Goal: Task Accomplishment & Management: Use online tool/utility

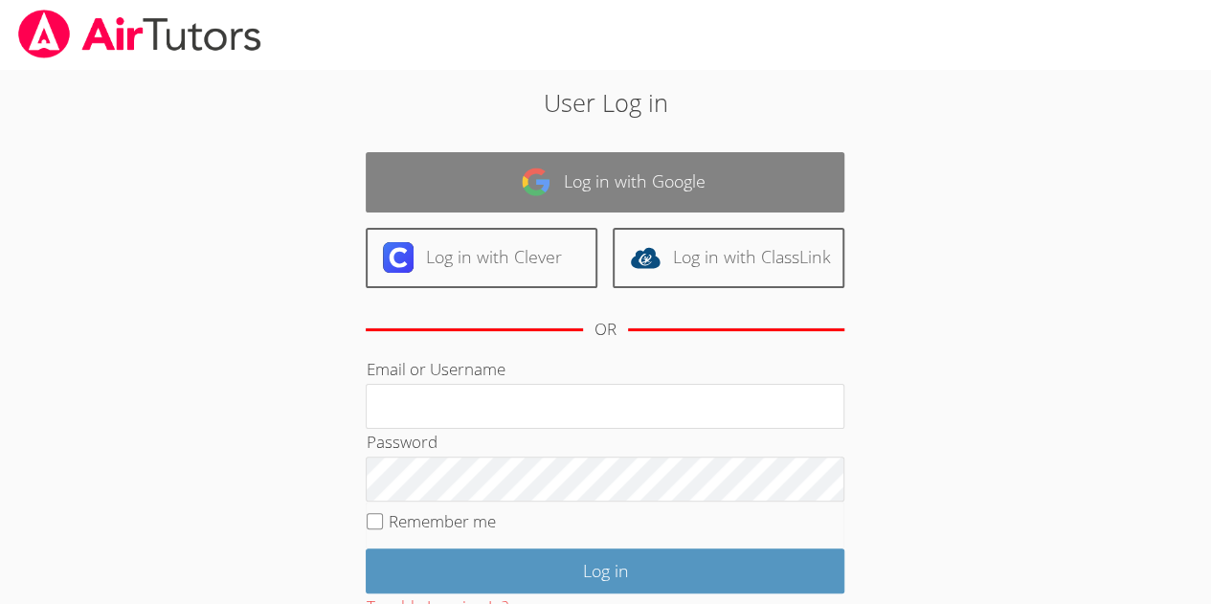
click at [546, 186] on img at bounding box center [536, 182] width 31 height 31
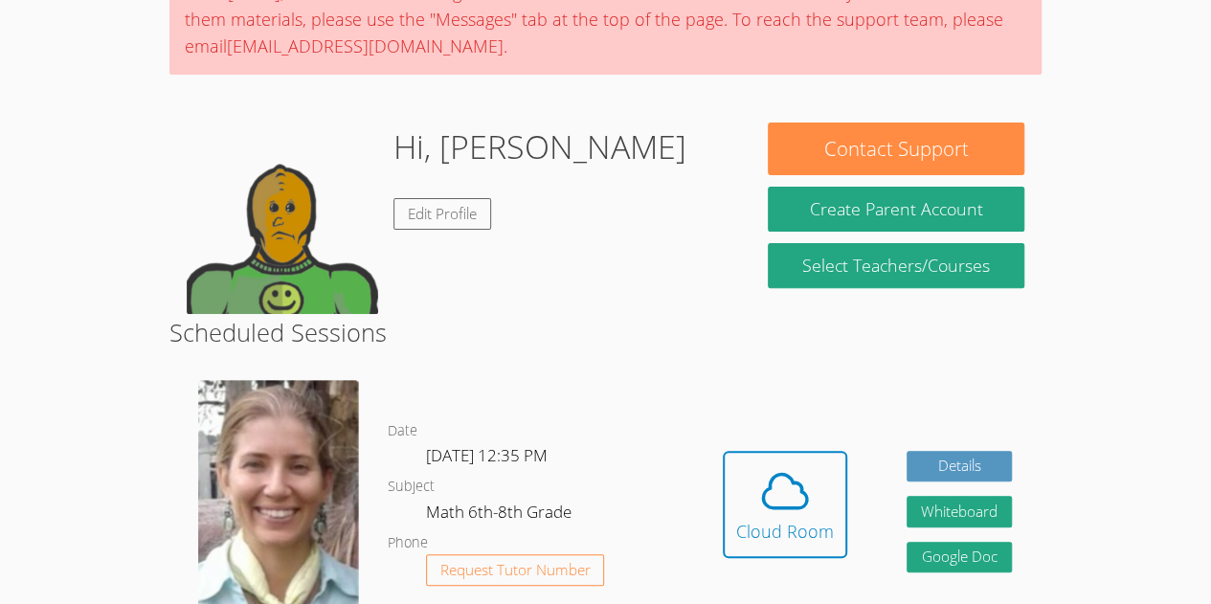
scroll to position [190, 0]
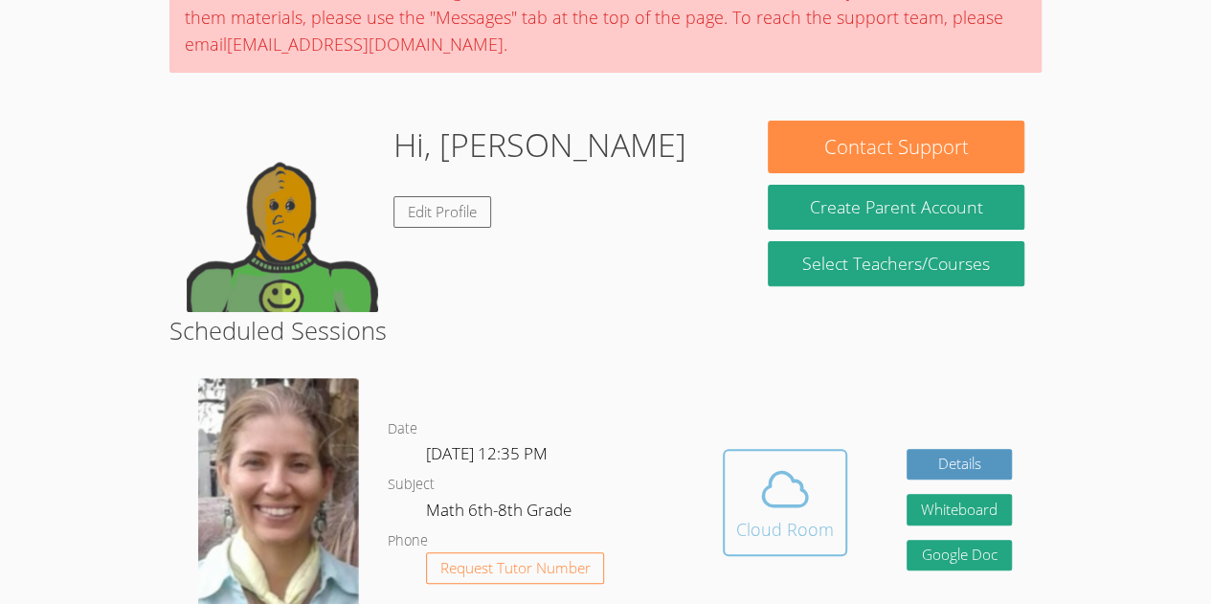
click at [821, 517] on div "Cloud Room" at bounding box center [785, 529] width 98 height 27
click at [780, 518] on div "Cloud Room" at bounding box center [785, 529] width 98 height 27
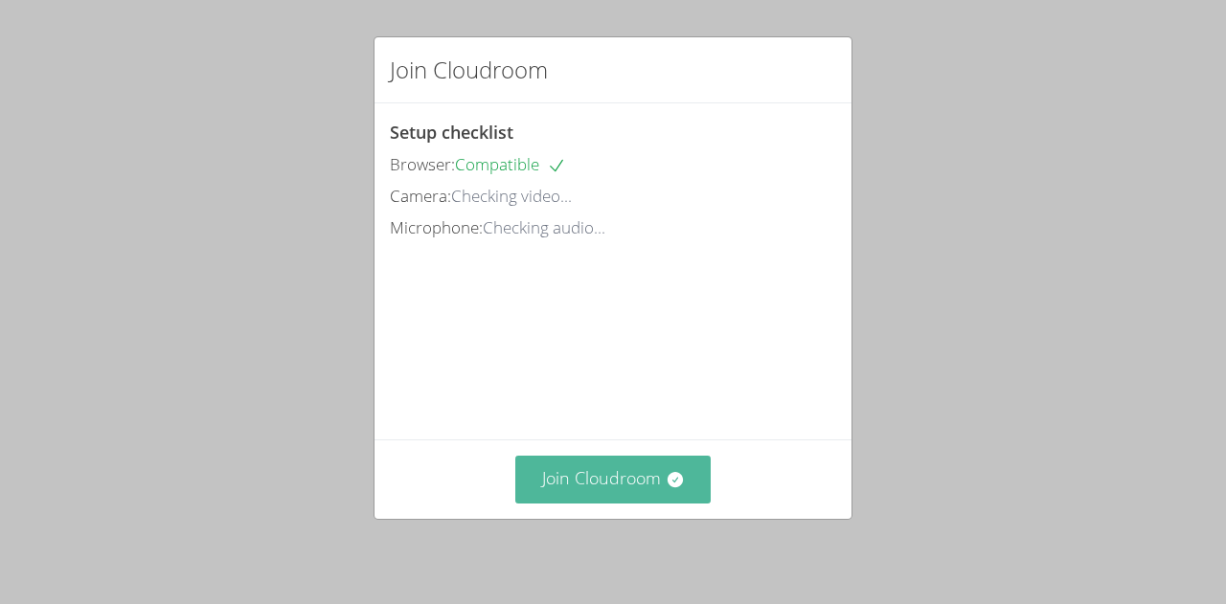
click at [629, 501] on button "Join Cloudroom" at bounding box center [613, 479] width 196 height 47
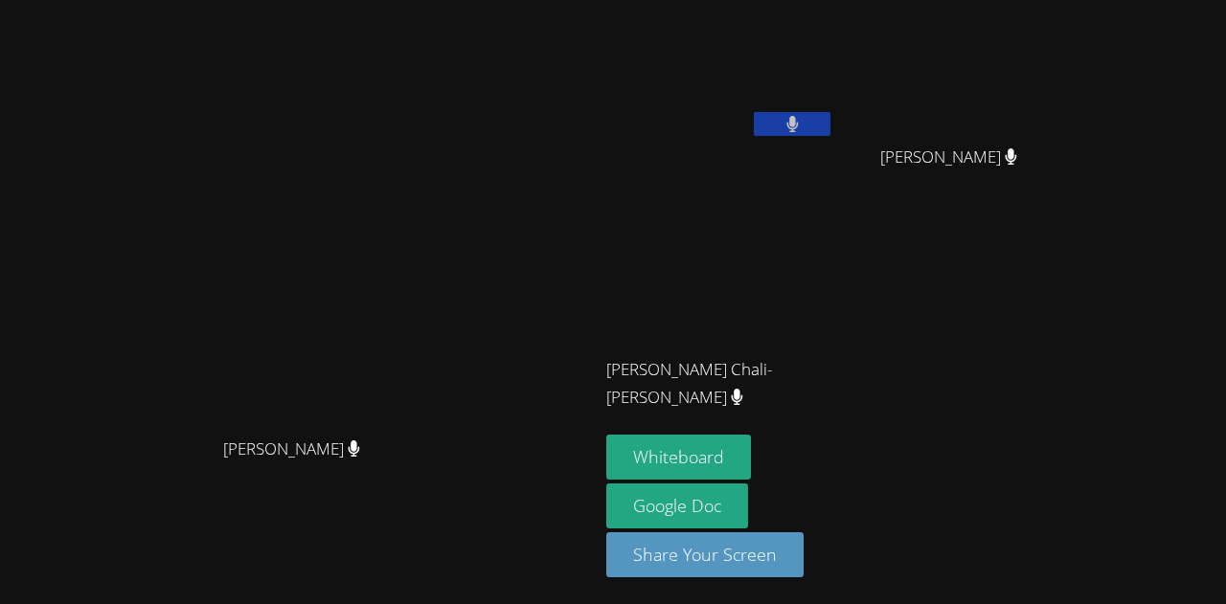
click at [798, 131] on icon at bounding box center [791, 124] width 11 height 16
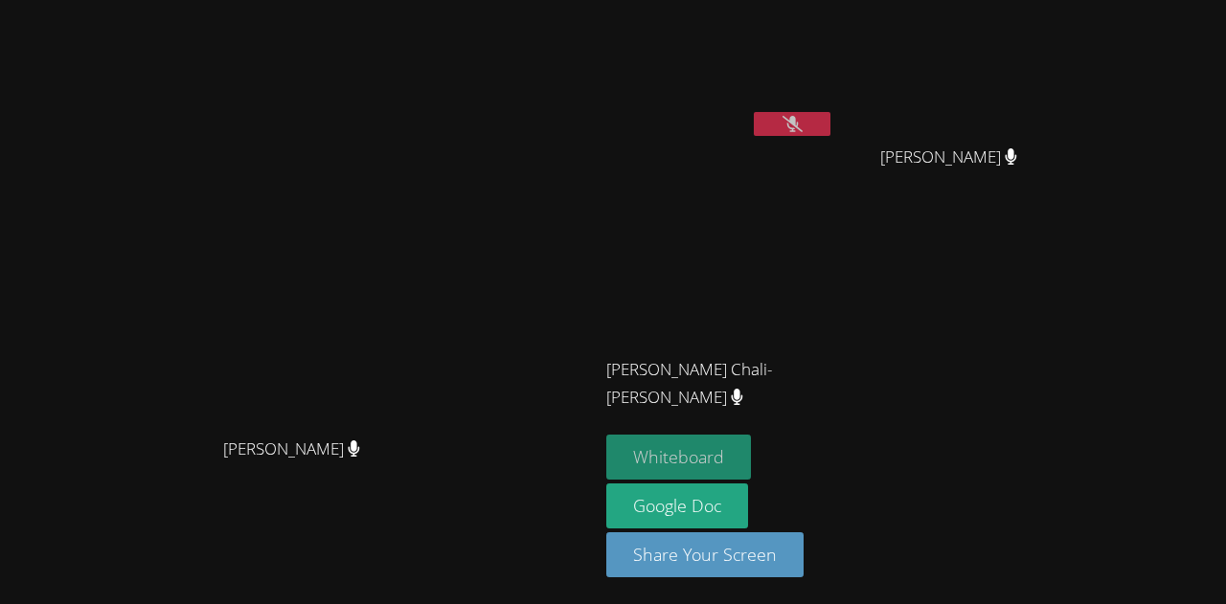
click at [751, 477] on button "Whiteboard" at bounding box center [678, 457] width 145 height 45
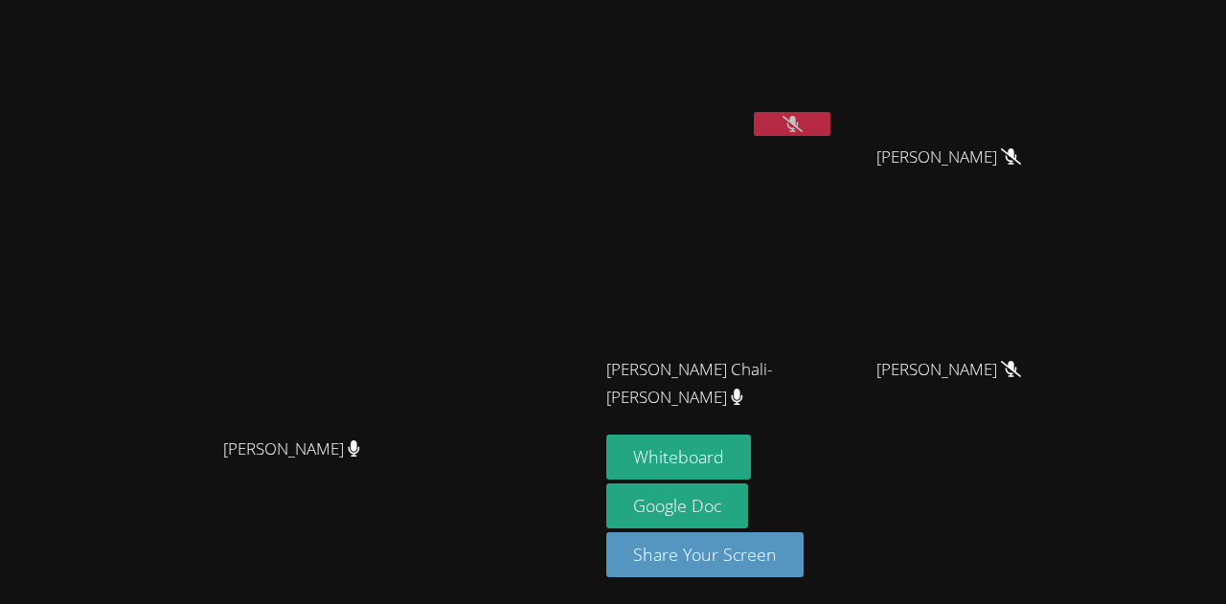
click at [802, 122] on icon at bounding box center [792, 124] width 20 height 16
click at [830, 124] on button at bounding box center [792, 124] width 77 height 24
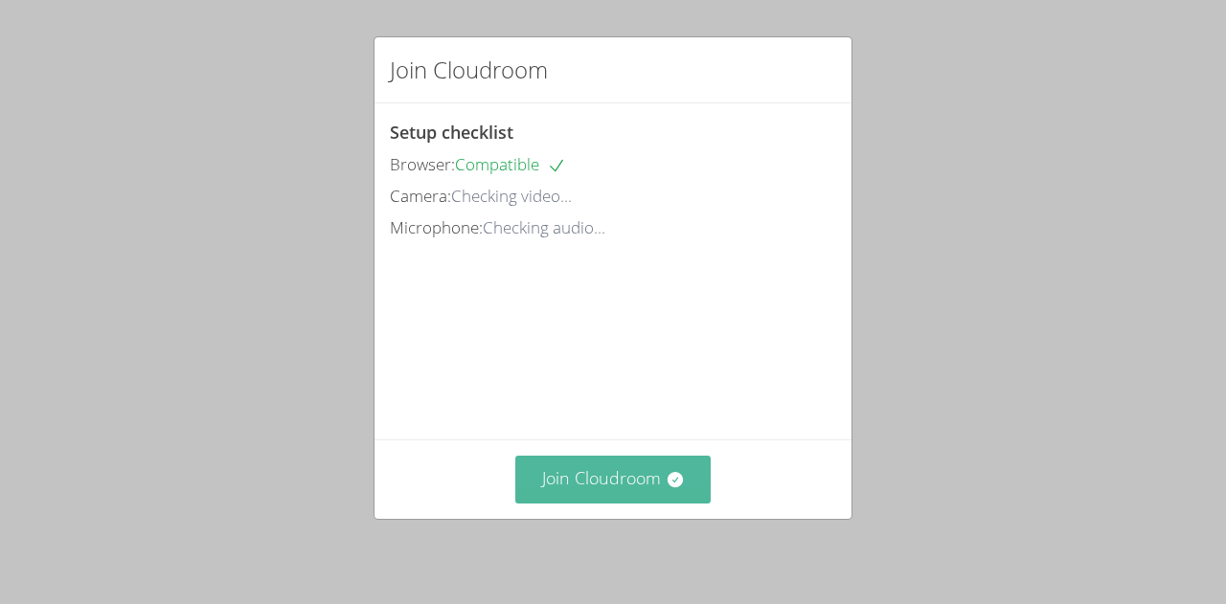
click at [632, 485] on button "Join Cloudroom" at bounding box center [613, 479] width 196 height 47
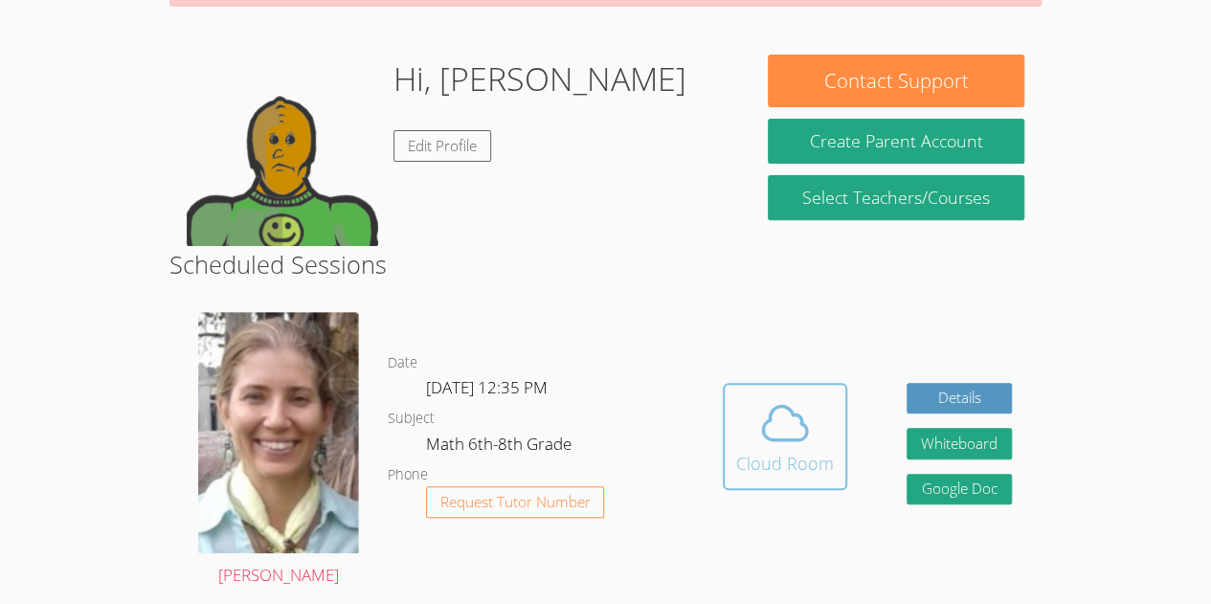
scroll to position [257, 0]
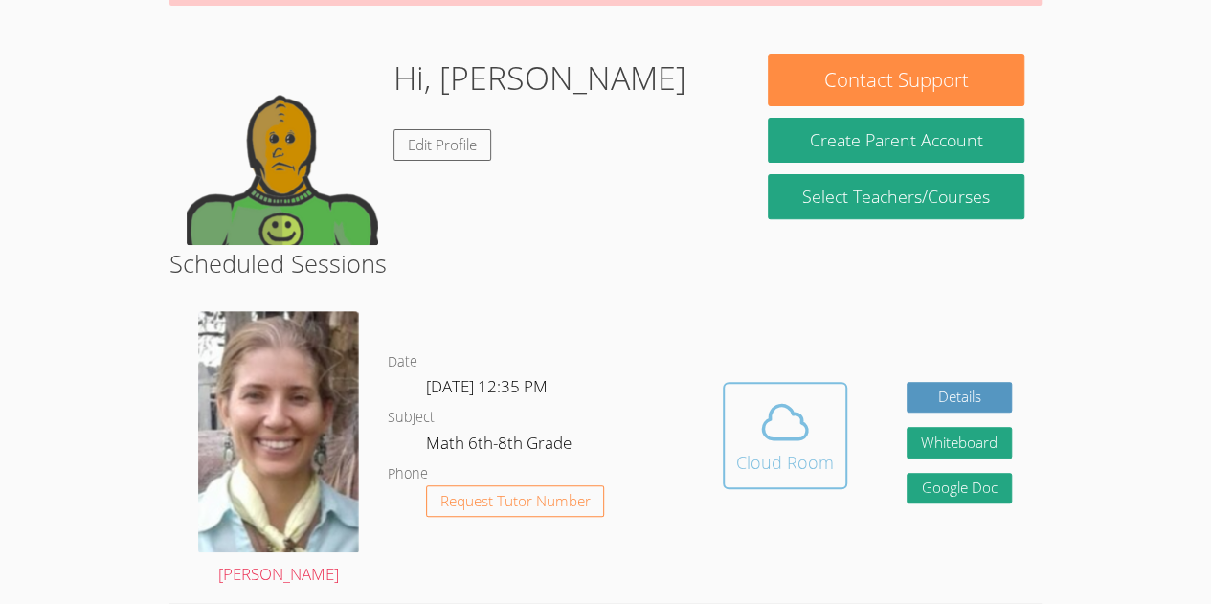
click at [799, 414] on icon at bounding box center [785, 422] width 44 height 34
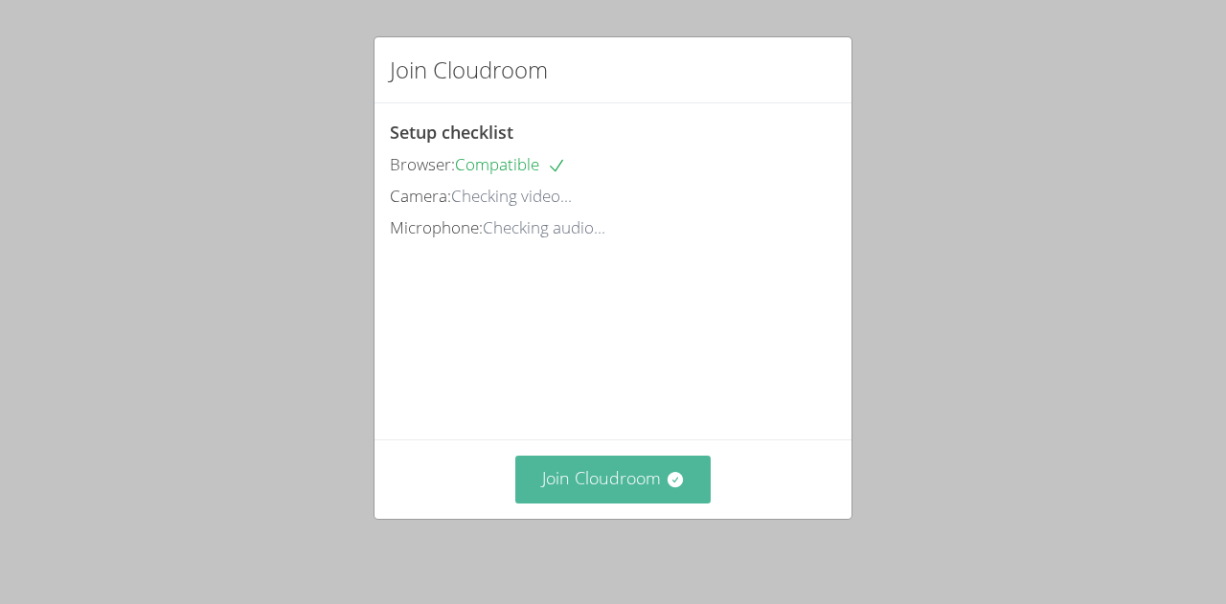
click at [622, 476] on button "Join Cloudroom" at bounding box center [613, 479] width 196 height 47
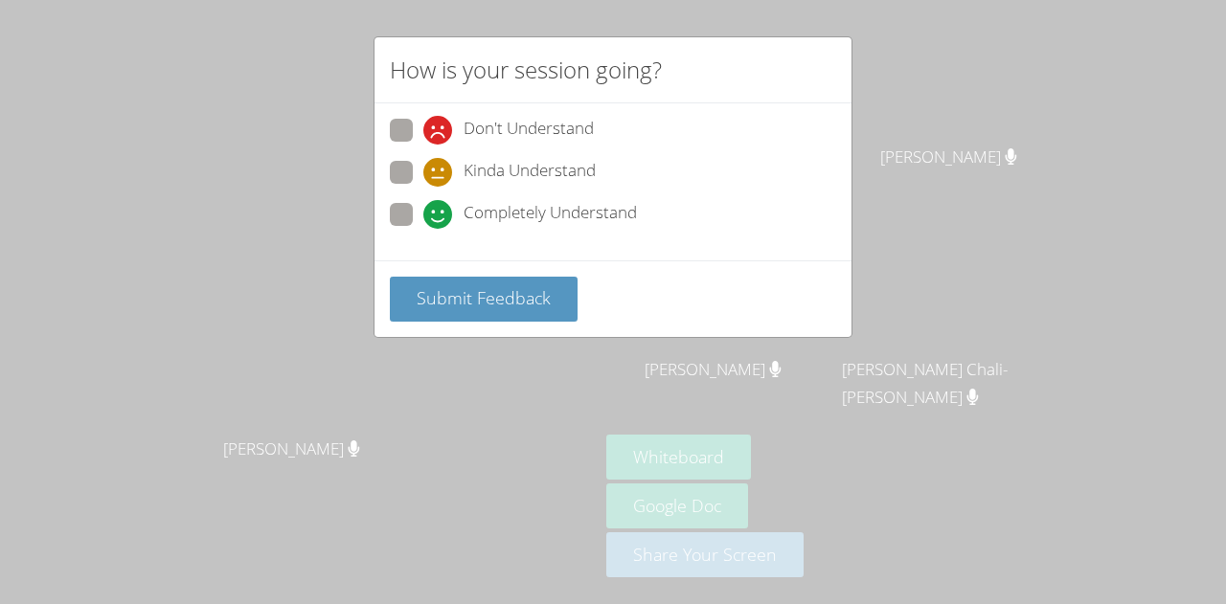
click at [463, 200] on span "Completely Understand" at bounding box center [549, 214] width 173 height 29
click at [439, 203] on input "Completely Understand" at bounding box center [431, 211] width 16 height 16
radio input "true"
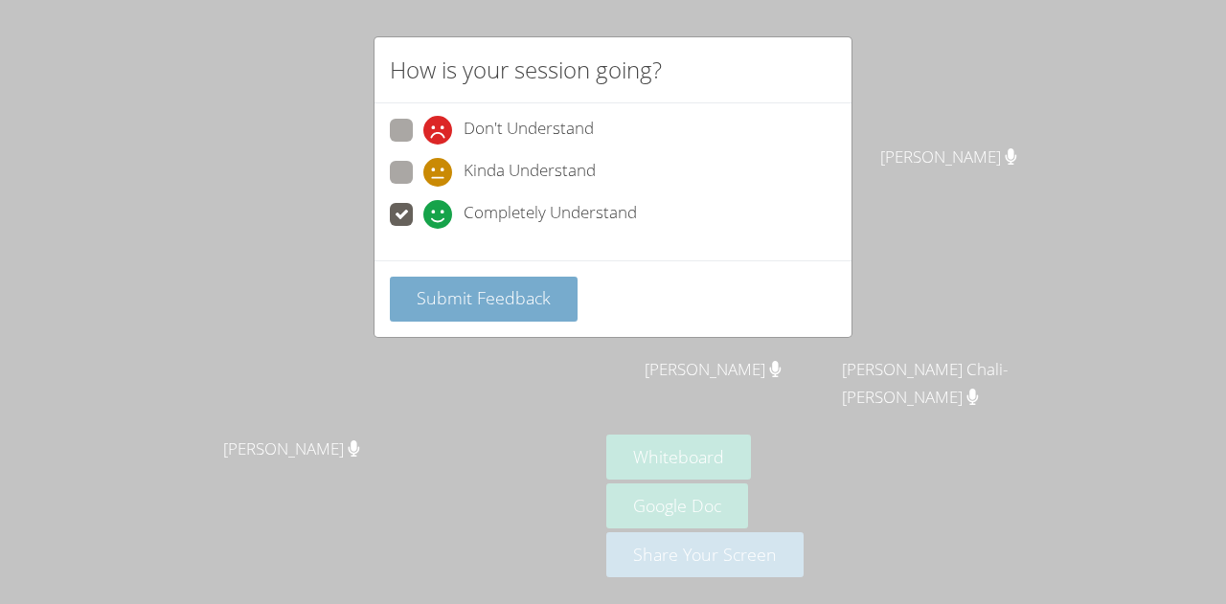
click at [467, 305] on span "Submit Feedback" at bounding box center [483, 297] width 134 height 23
